Goal: Check status: Check status

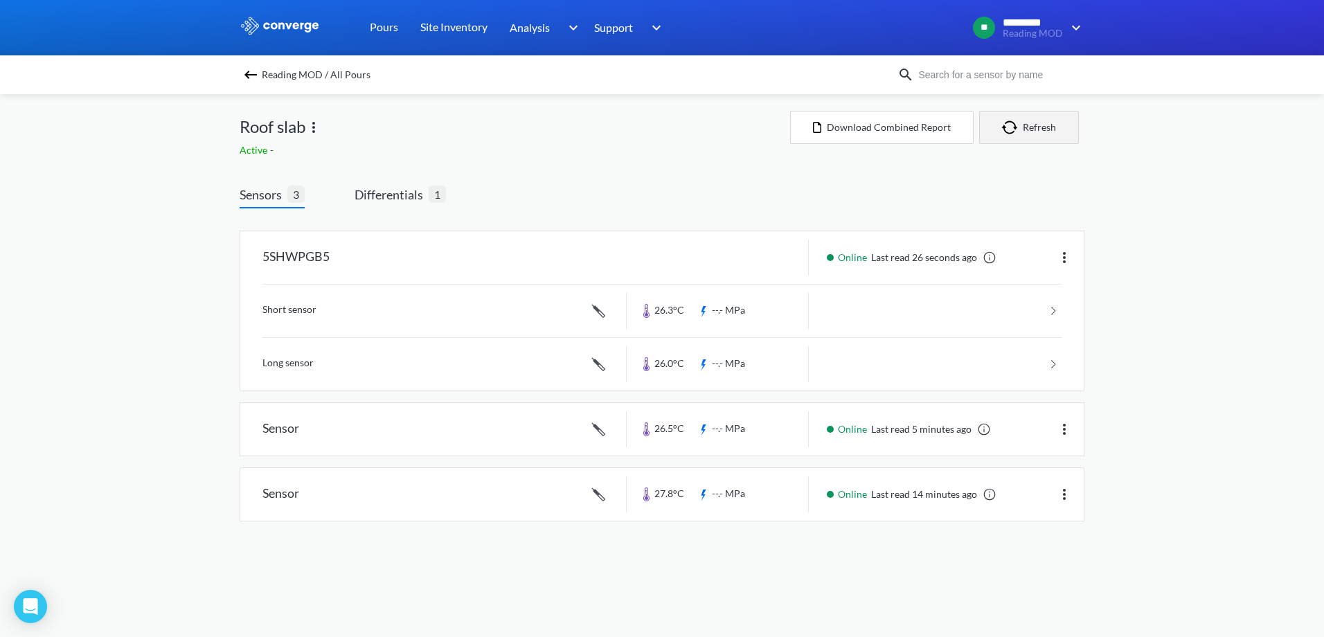
click at [1030, 122] on button "Refresh" at bounding box center [1029, 127] width 100 height 33
click at [377, 195] on span "Differentials" at bounding box center [392, 194] width 74 height 19
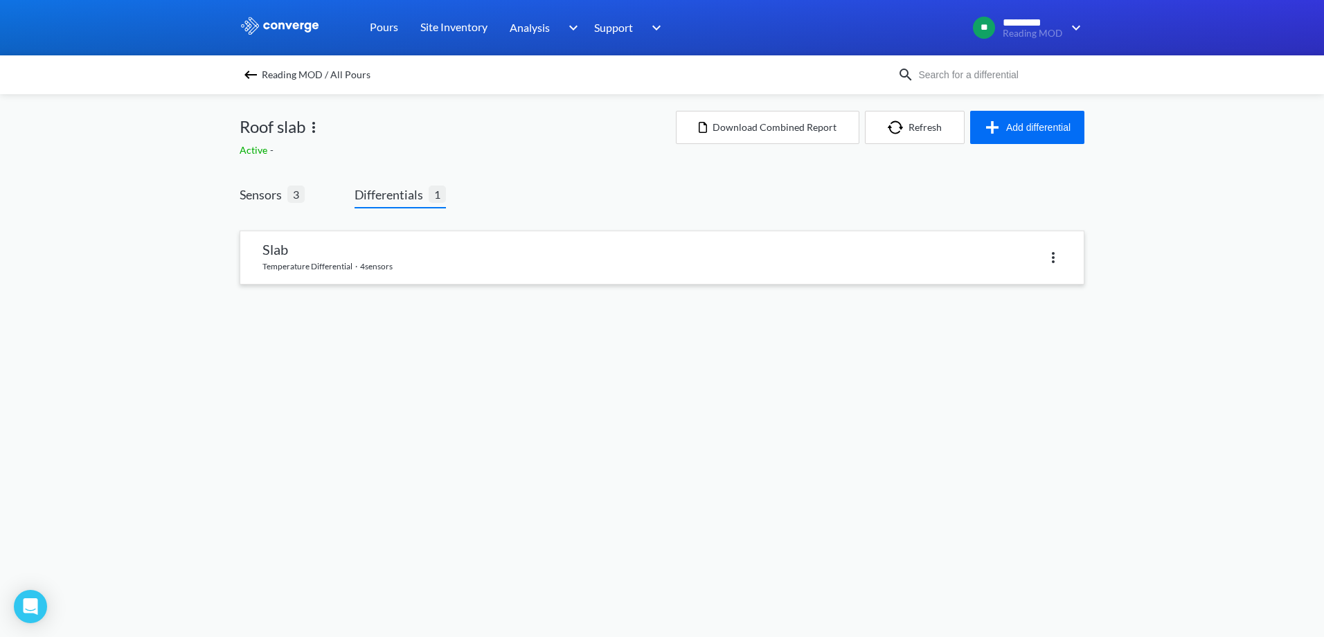
click at [483, 256] on link at bounding box center [661, 257] width 843 height 53
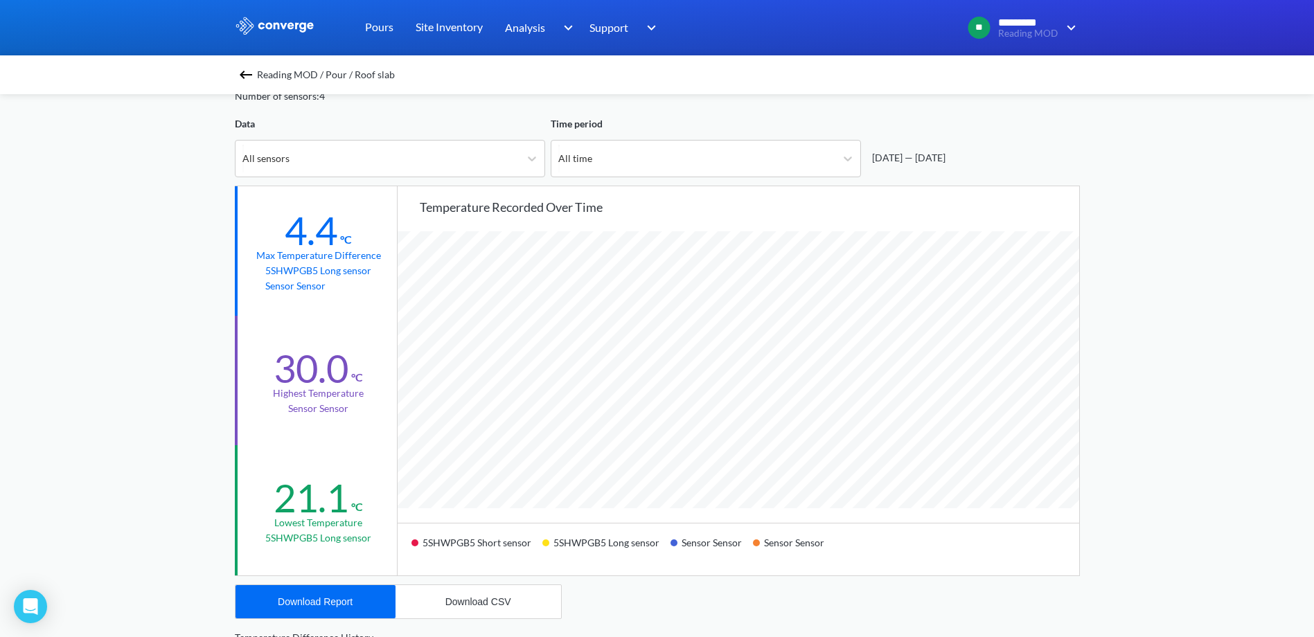
scroll to position [1160, 1314]
click at [577, 166] on div "All time" at bounding box center [693, 159] width 284 height 36
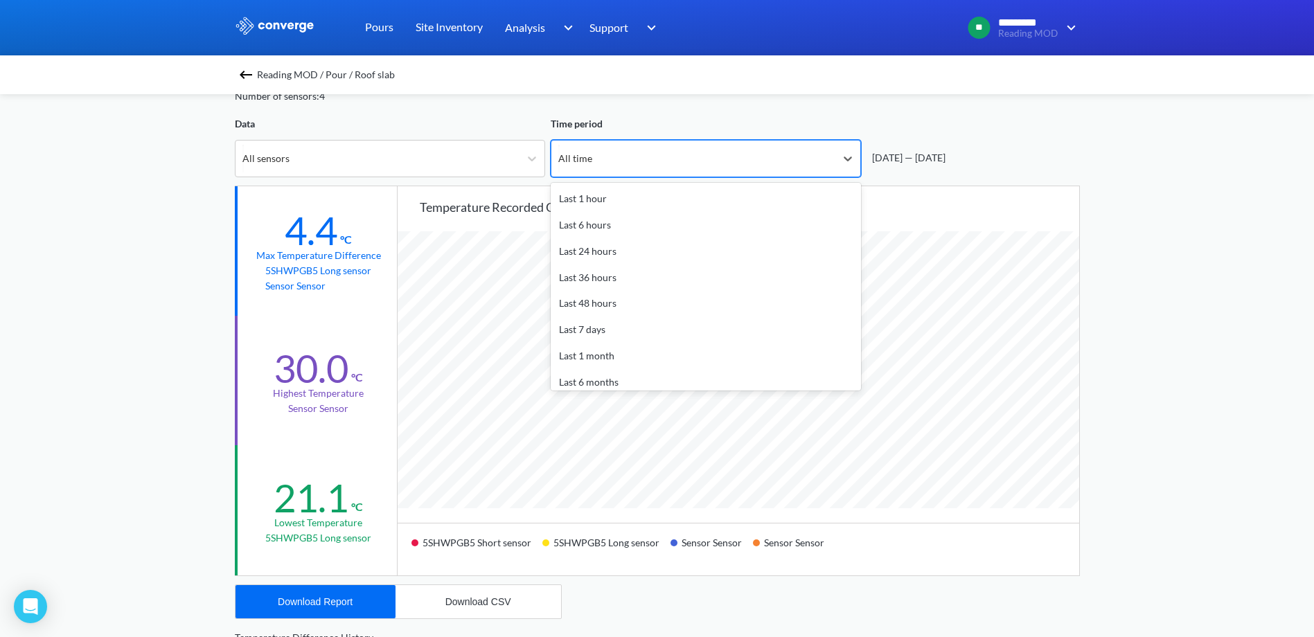
scroll to position [41, 0]
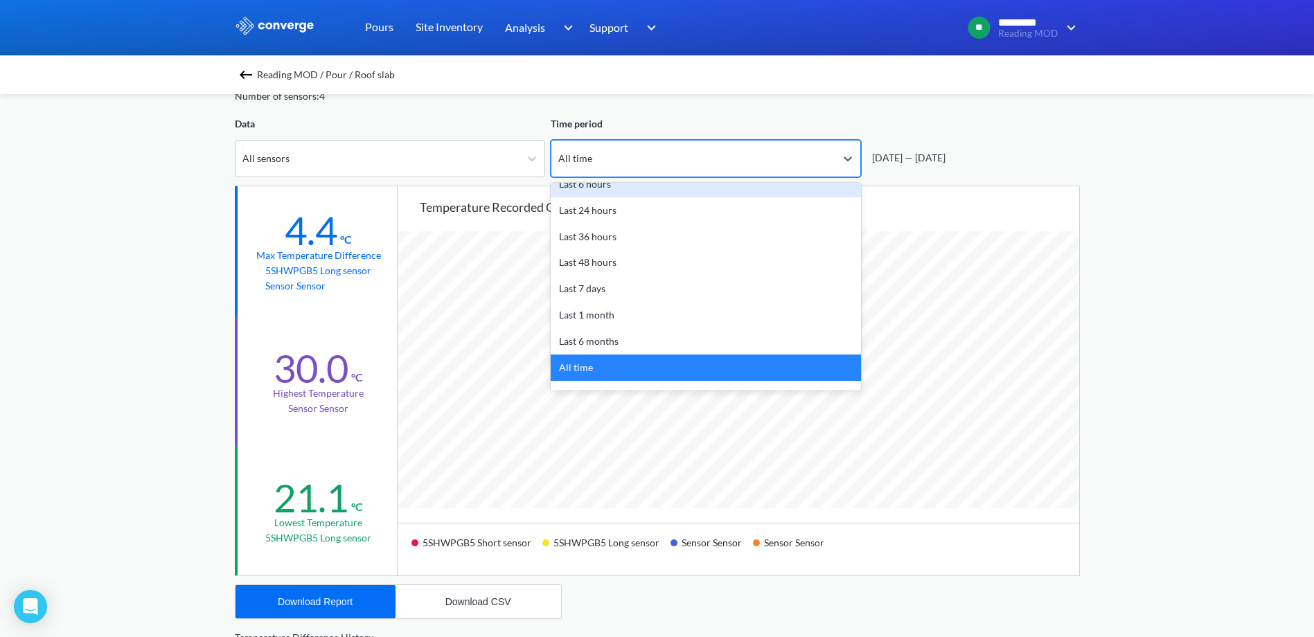
click at [424, 134] on div "Data All sensors" at bounding box center [390, 146] width 310 height 61
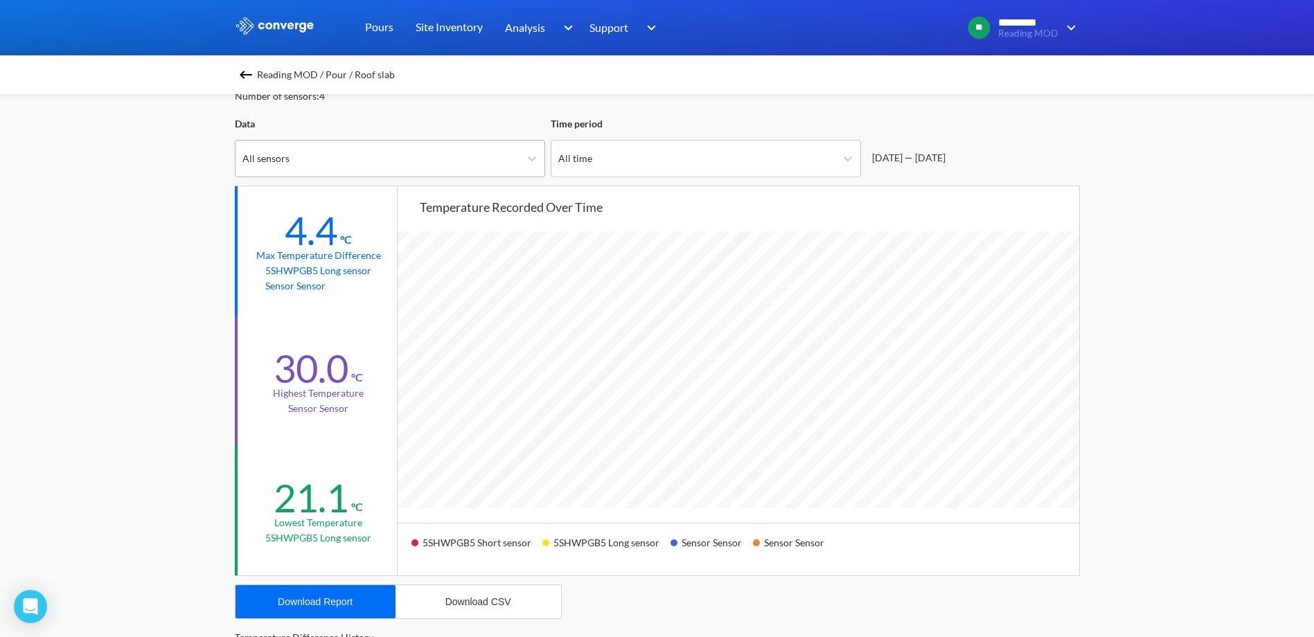
click at [421, 150] on div "All sensors" at bounding box center [377, 159] width 284 height 36
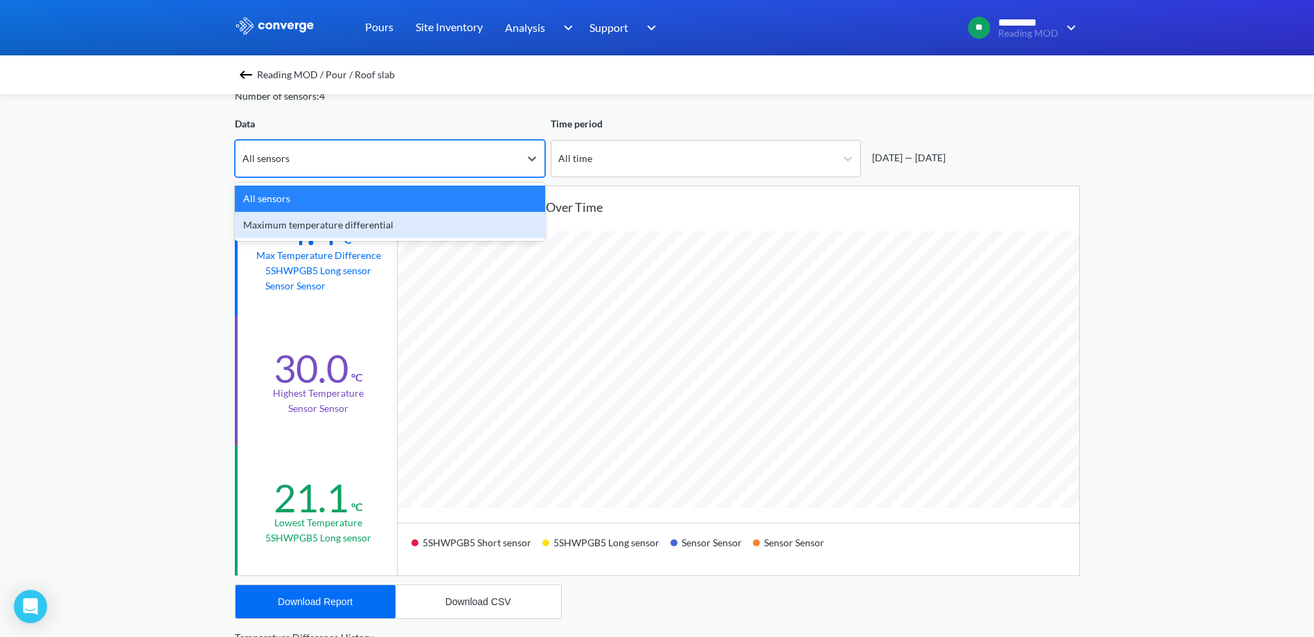
click at [417, 228] on div "Maximum temperature differential" at bounding box center [390, 225] width 310 height 26
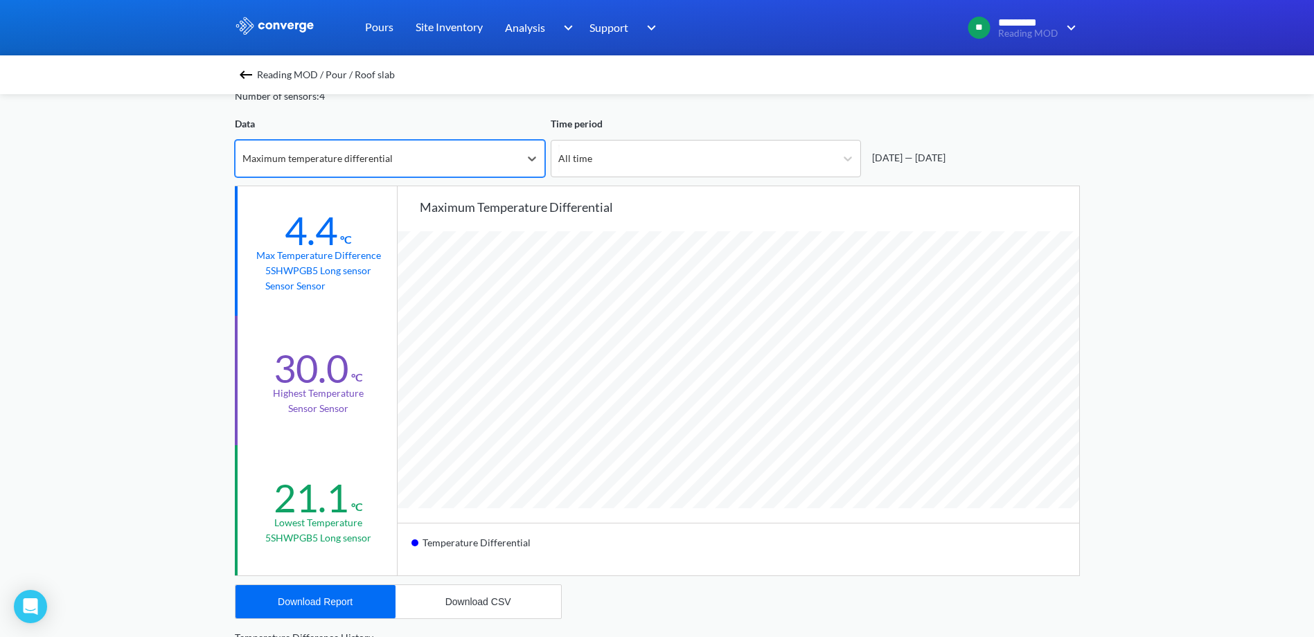
scroll to position [1160, 1314]
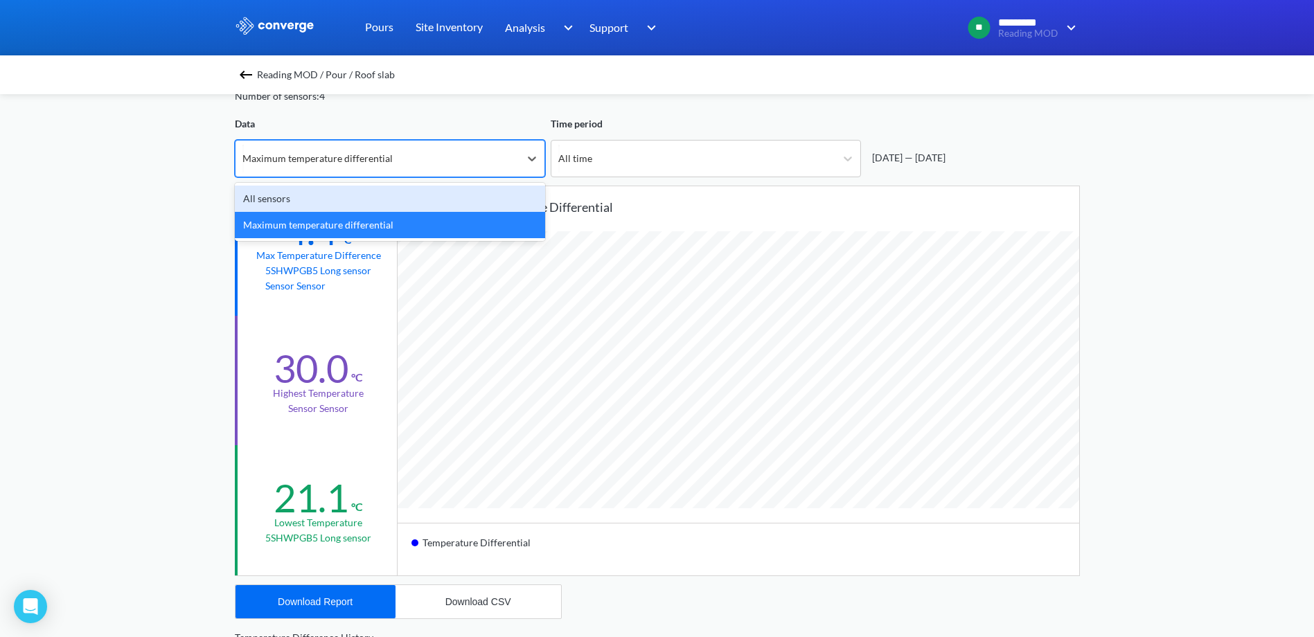
click at [437, 175] on div "Maximum temperature differential" at bounding box center [377, 159] width 284 height 36
click at [436, 206] on div "All sensors" at bounding box center [390, 199] width 310 height 26
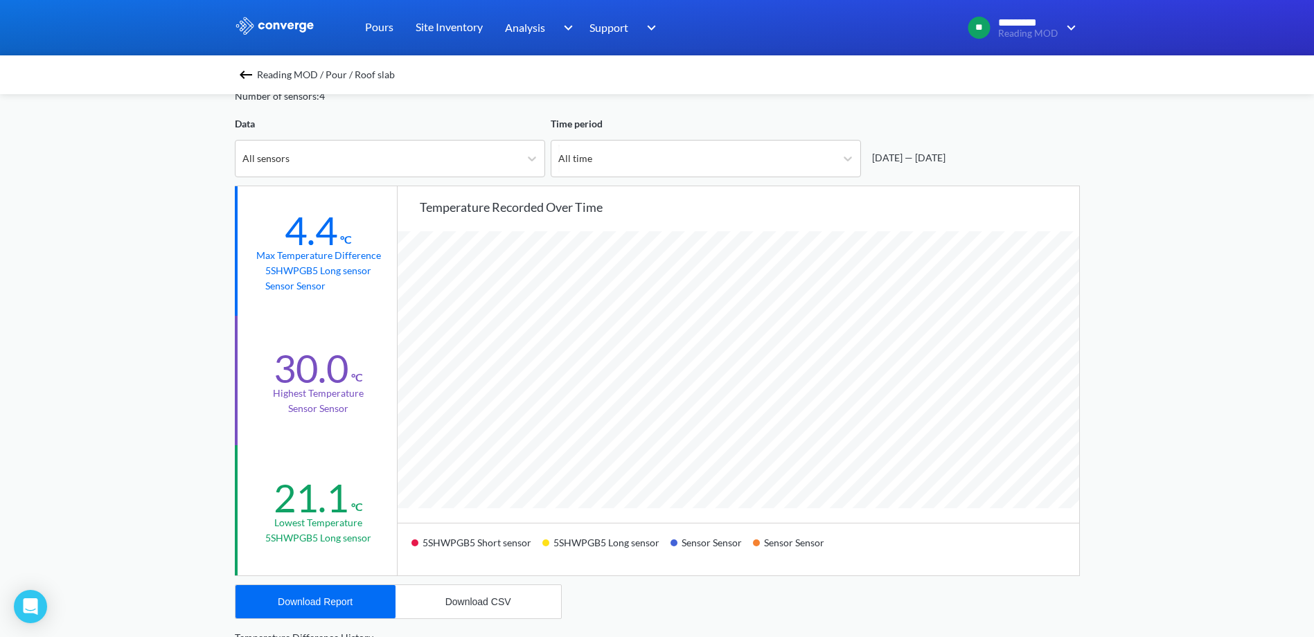
click at [249, 75] on img at bounding box center [246, 74] width 17 height 17
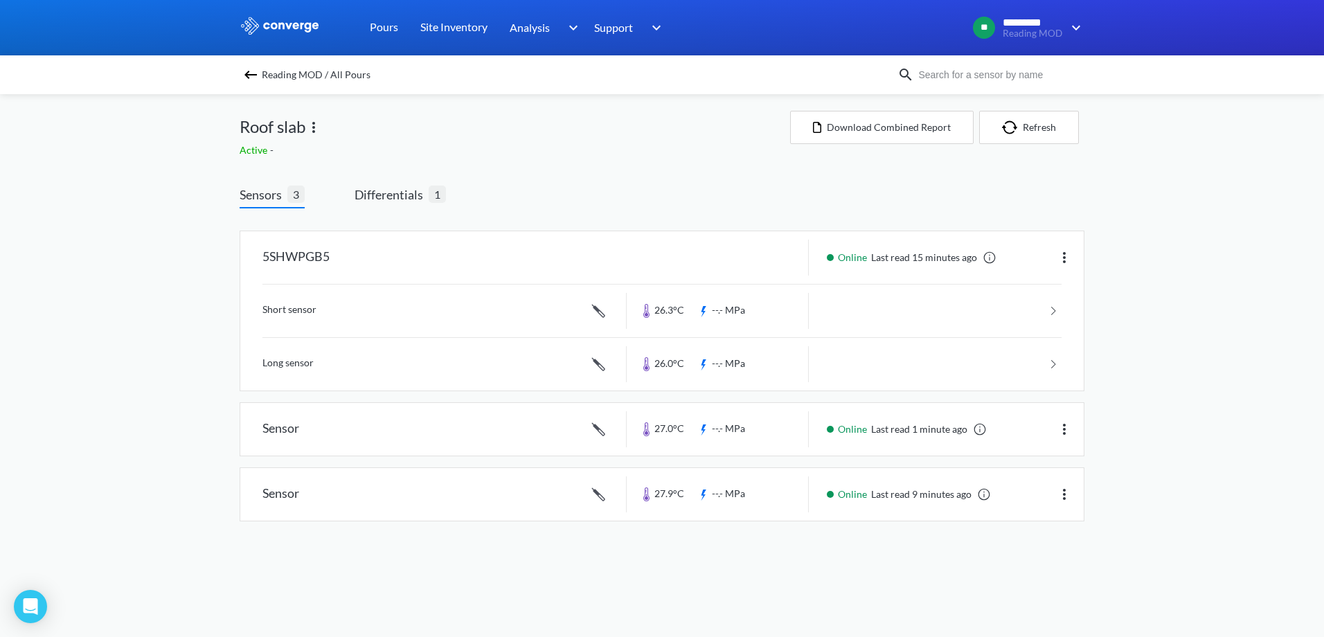
click at [255, 80] on img at bounding box center [250, 74] width 17 height 17
